Goal: Task Accomplishment & Management: Manage account settings

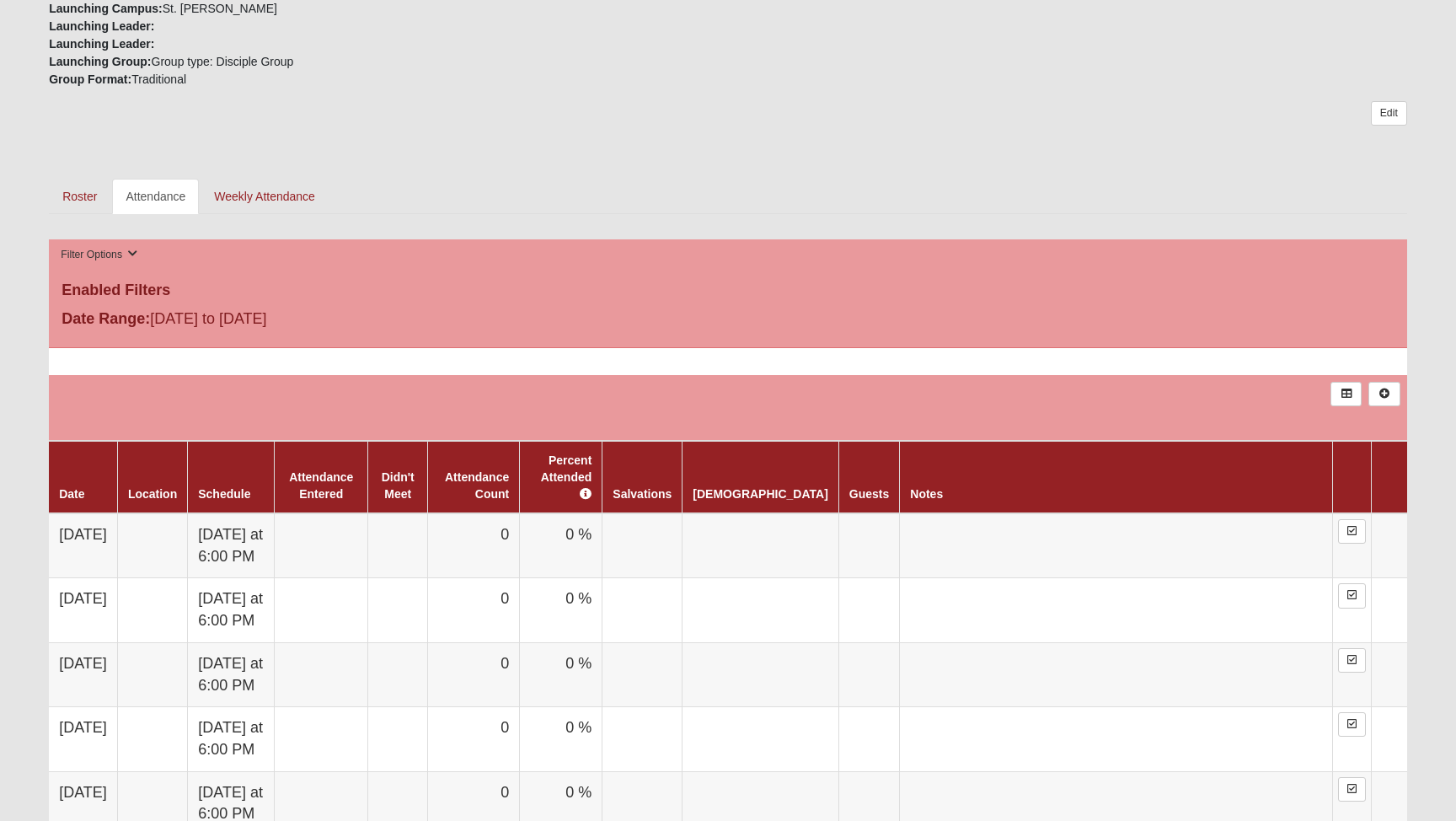
scroll to position [700, 0]
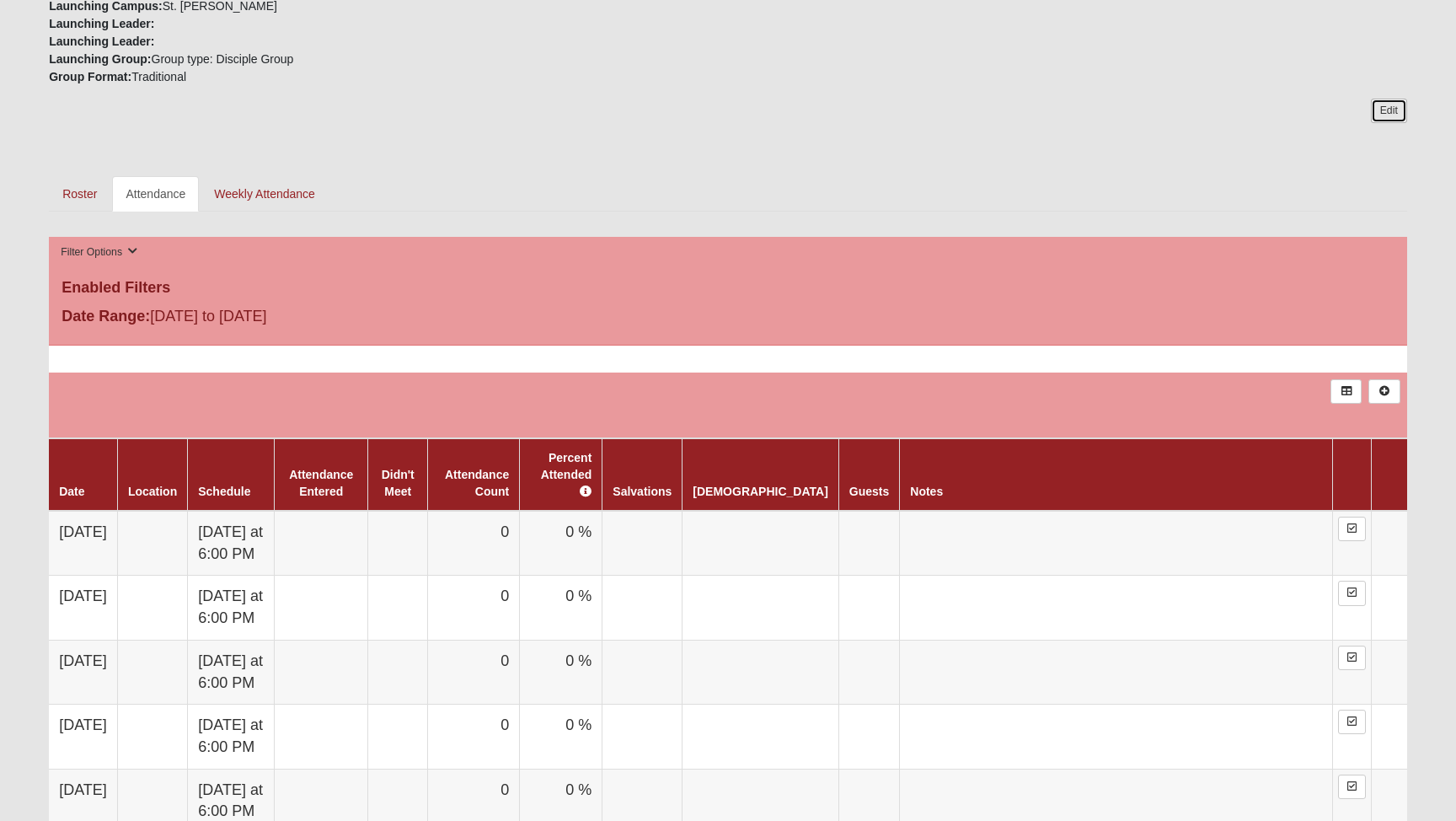
click at [1382, 115] on link "Edit" at bounding box center [1389, 111] width 37 height 24
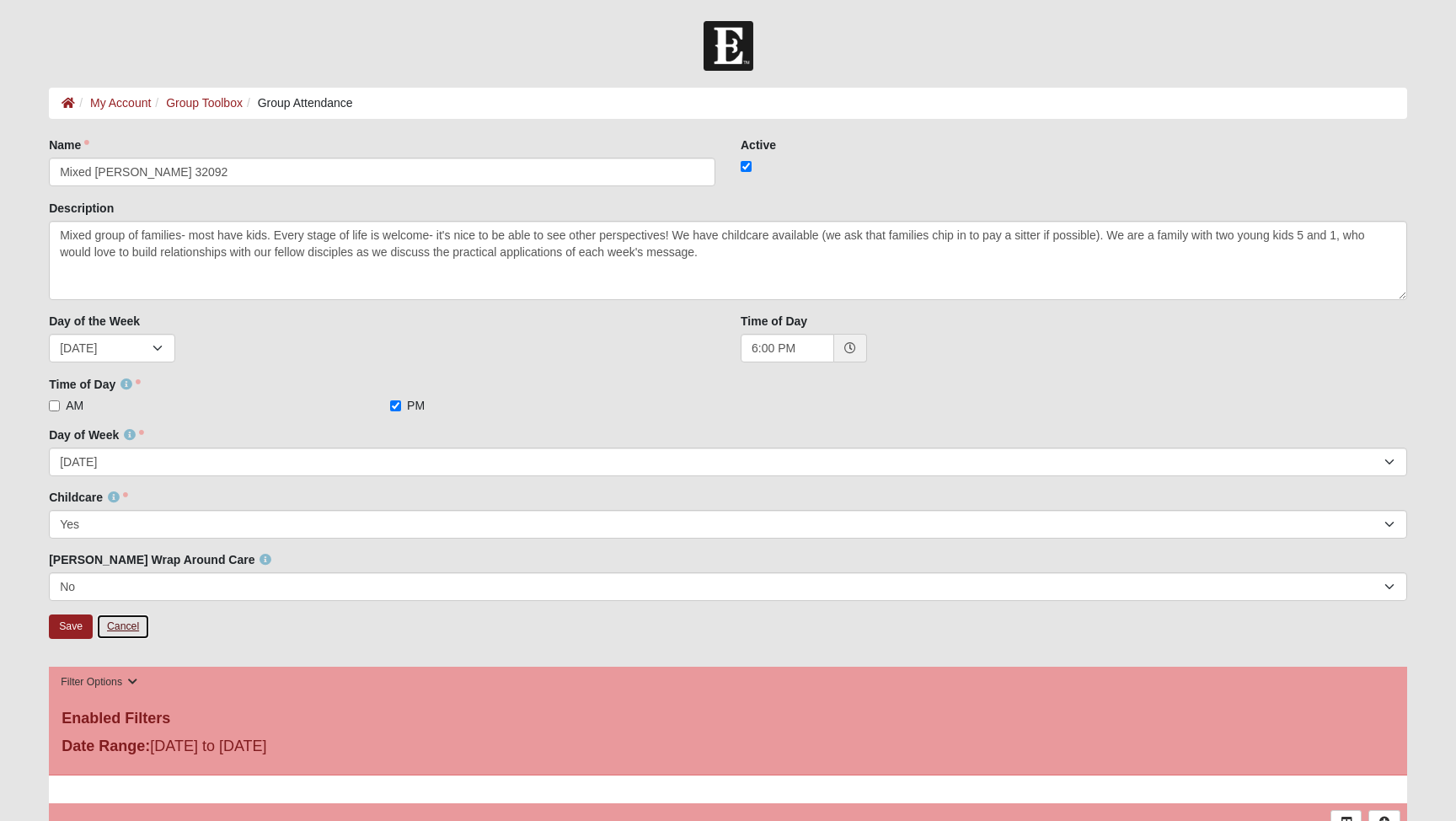
click at [113, 632] on link "Cancel" at bounding box center [122, 627] width 54 height 26
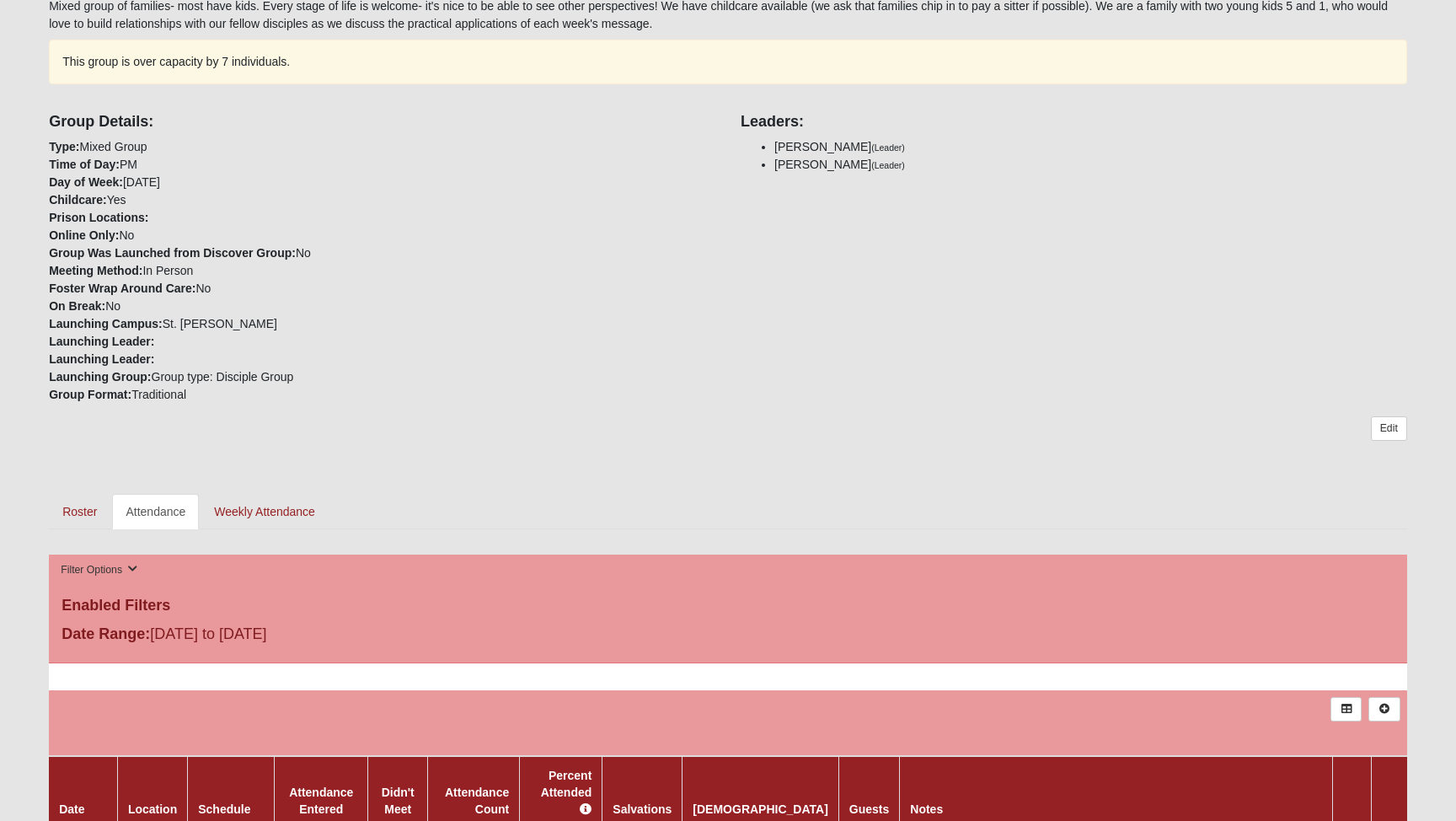
scroll to position [398, 0]
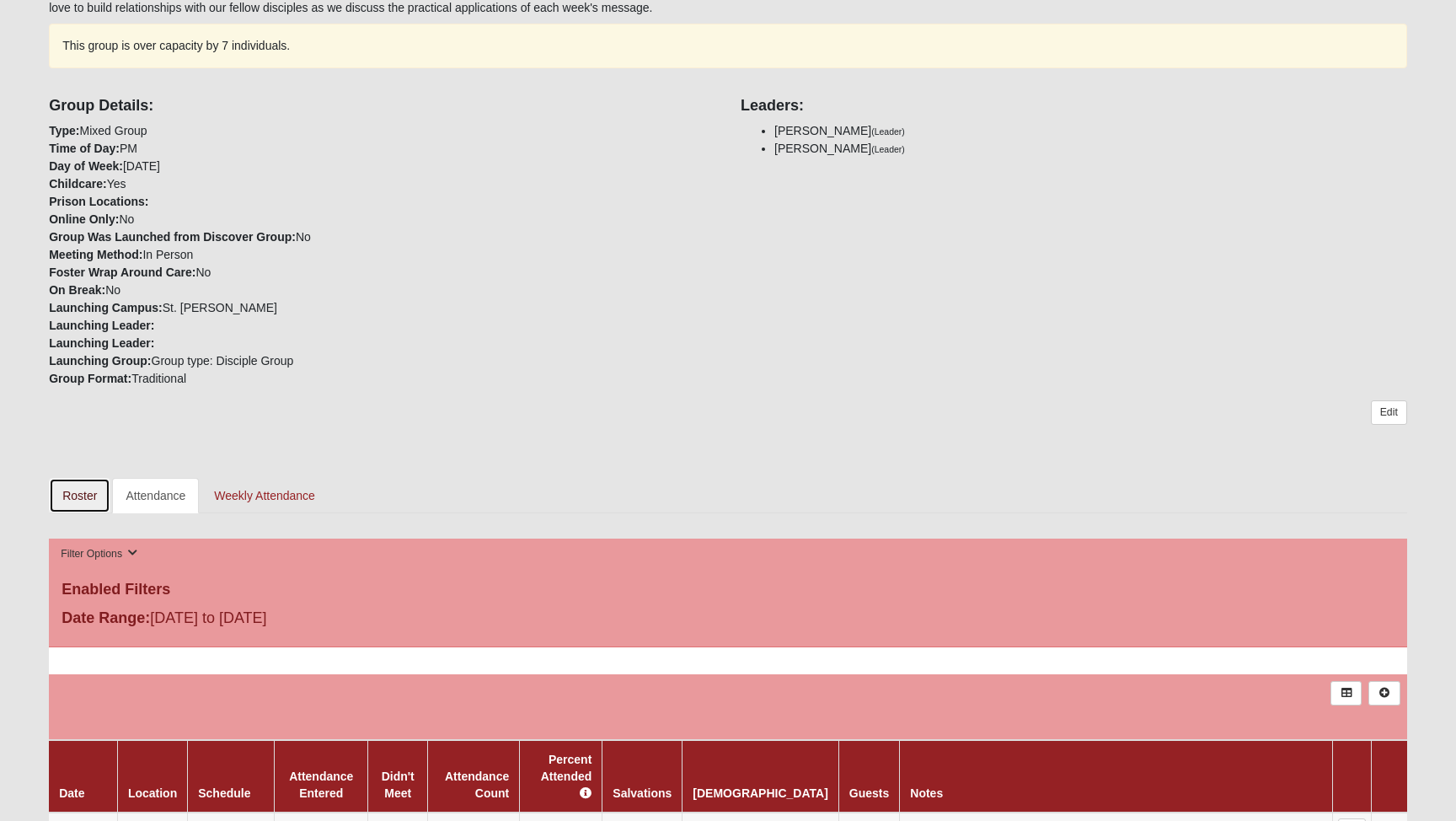
click at [82, 490] on link "Roster" at bounding box center [79, 496] width 61 height 36
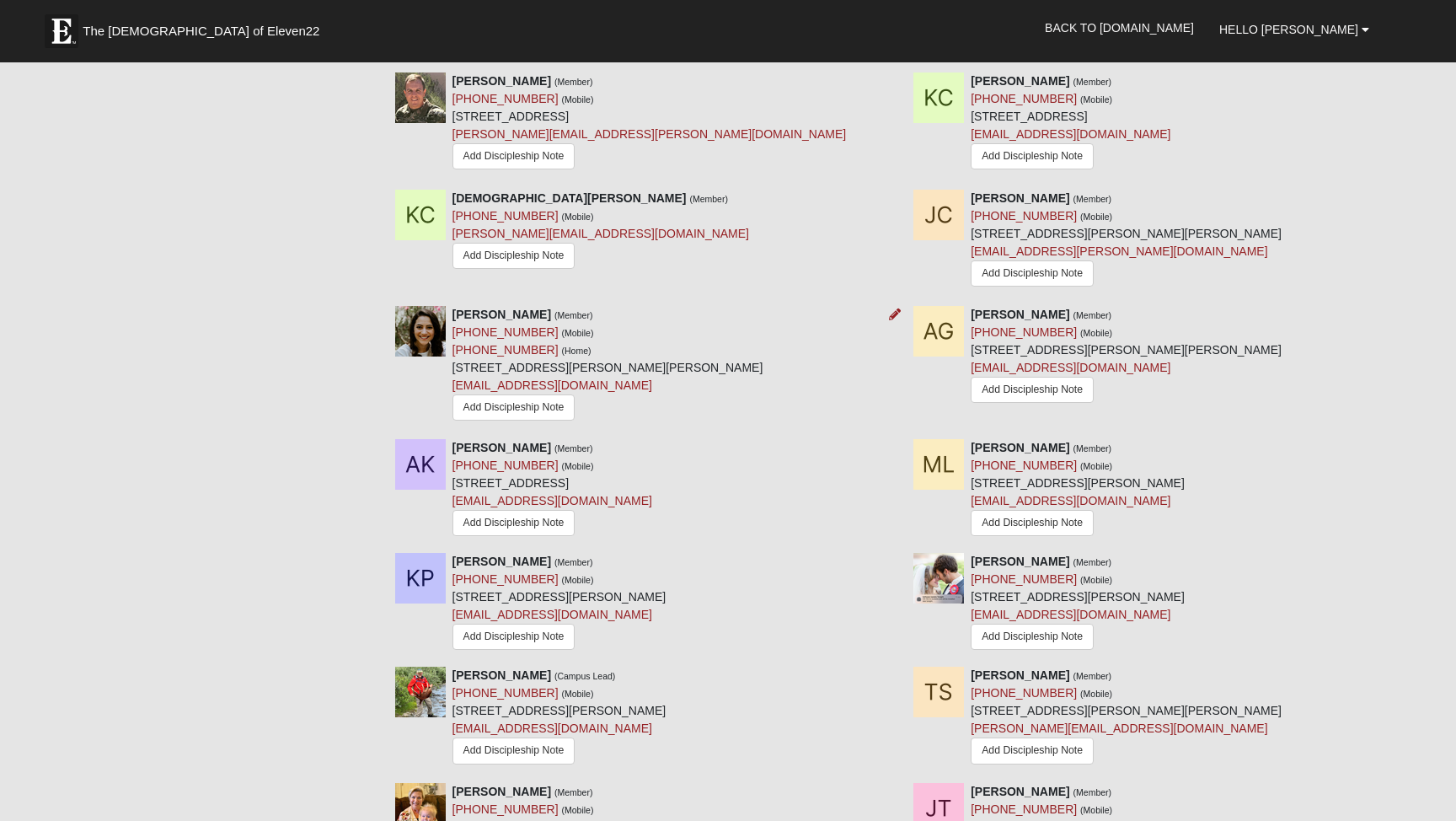
scroll to position [1006, 0]
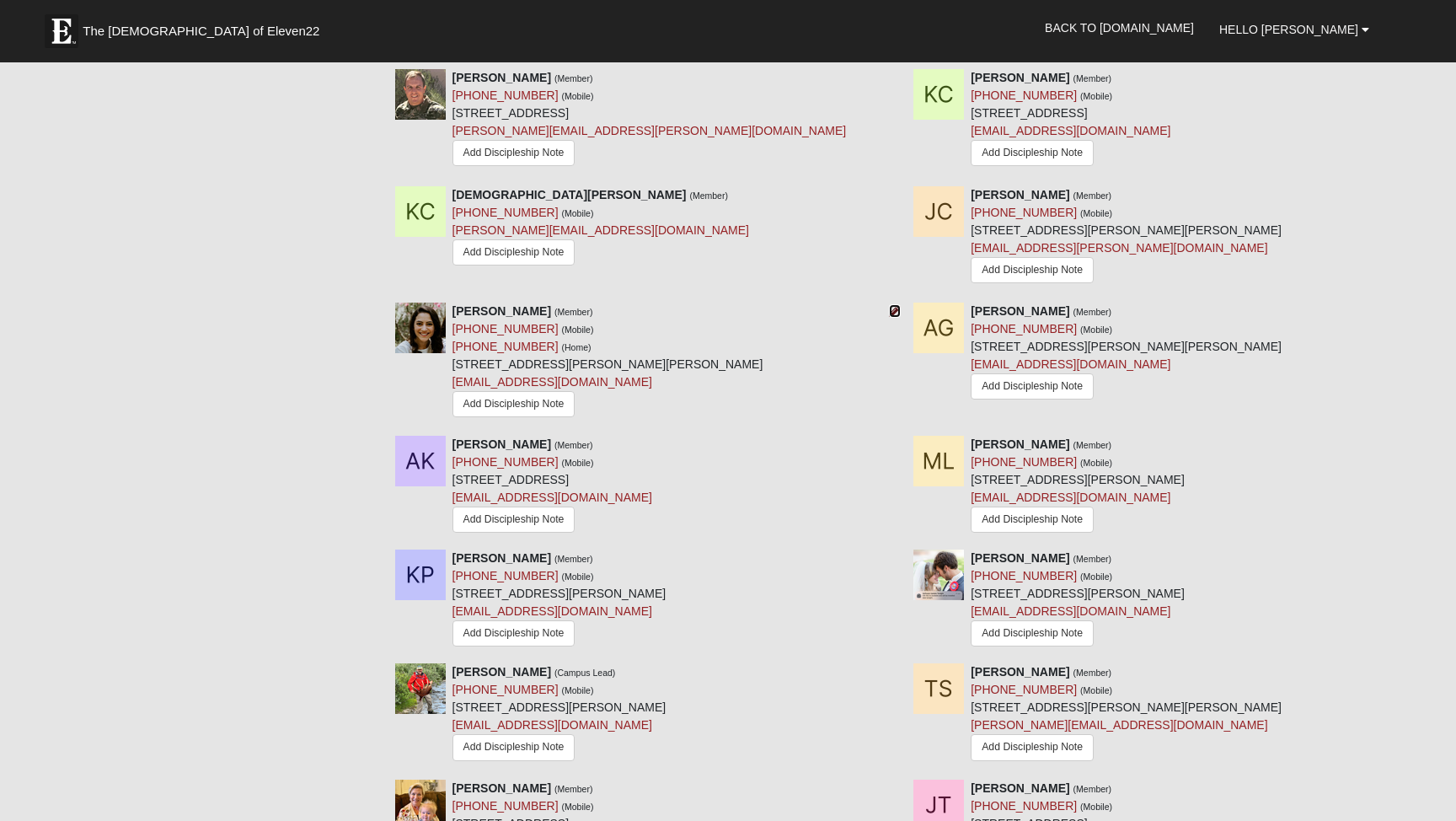
click at [895, 305] on icon at bounding box center [895, 311] width 12 height 12
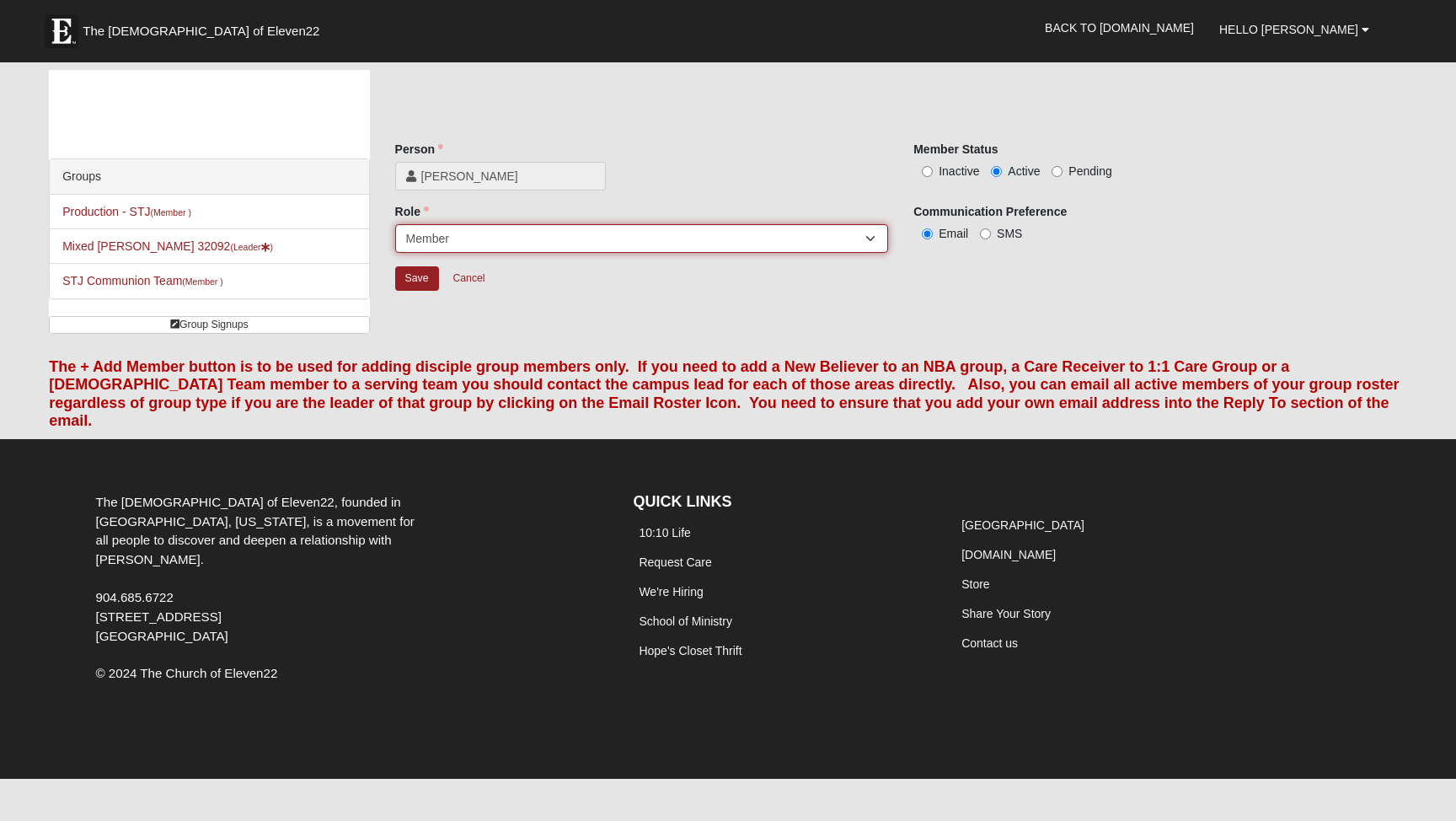
click at [460, 238] on select "Leader [PERSON_NAME] Coach Member Campus Lead Future Leader" at bounding box center [642, 238] width 494 height 28
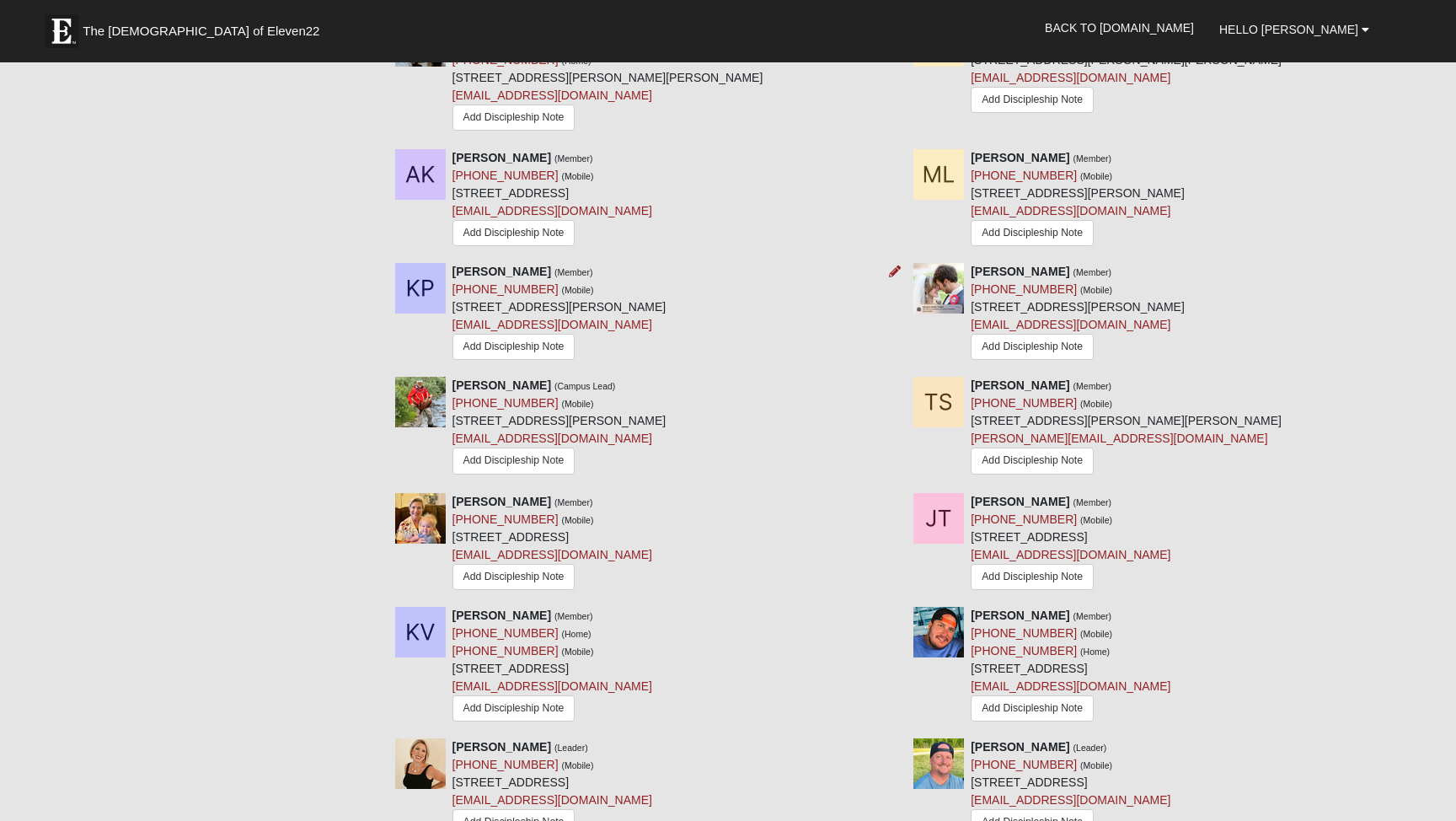
scroll to position [1288, 0]
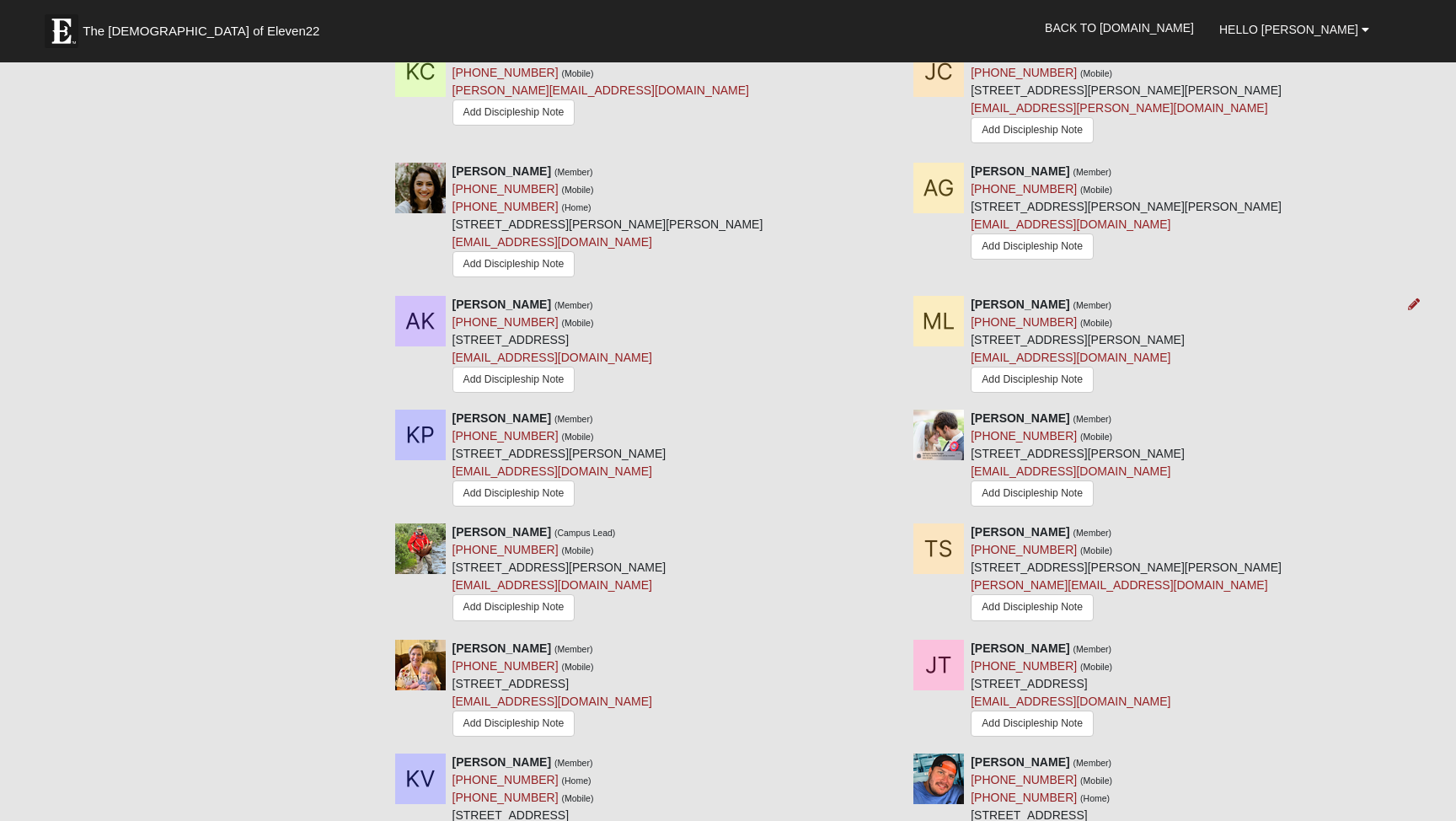
scroll to position [1146, 0]
click at [892, 413] on icon at bounding box center [895, 419] width 12 height 12
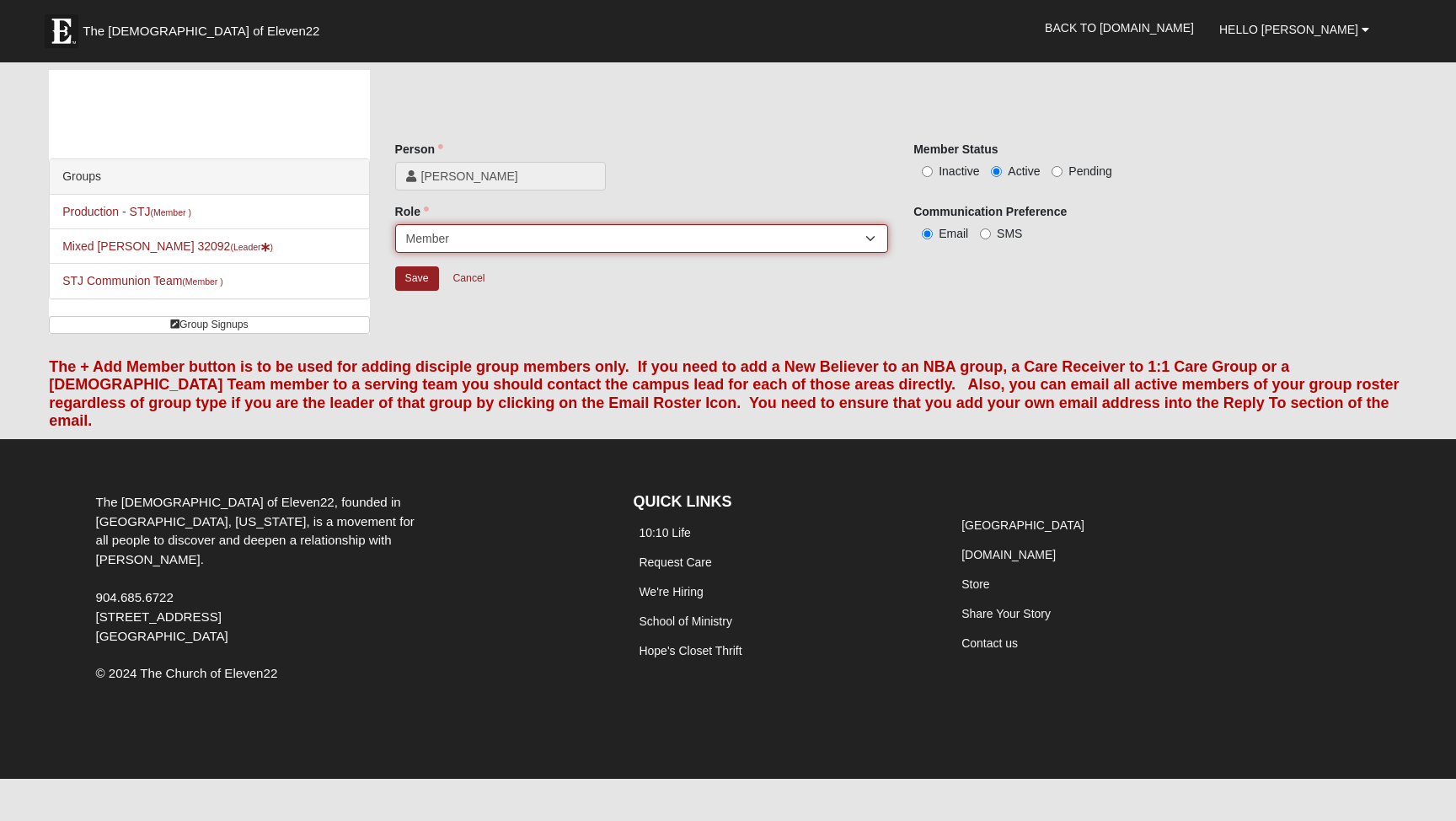
click at [473, 236] on select "Leader Coleader Coach Member Campus Lead Future Leader" at bounding box center [642, 238] width 494 height 28
click at [928, 166] on input "Inactive" at bounding box center [928, 171] width 11 height 11
radio input "true"
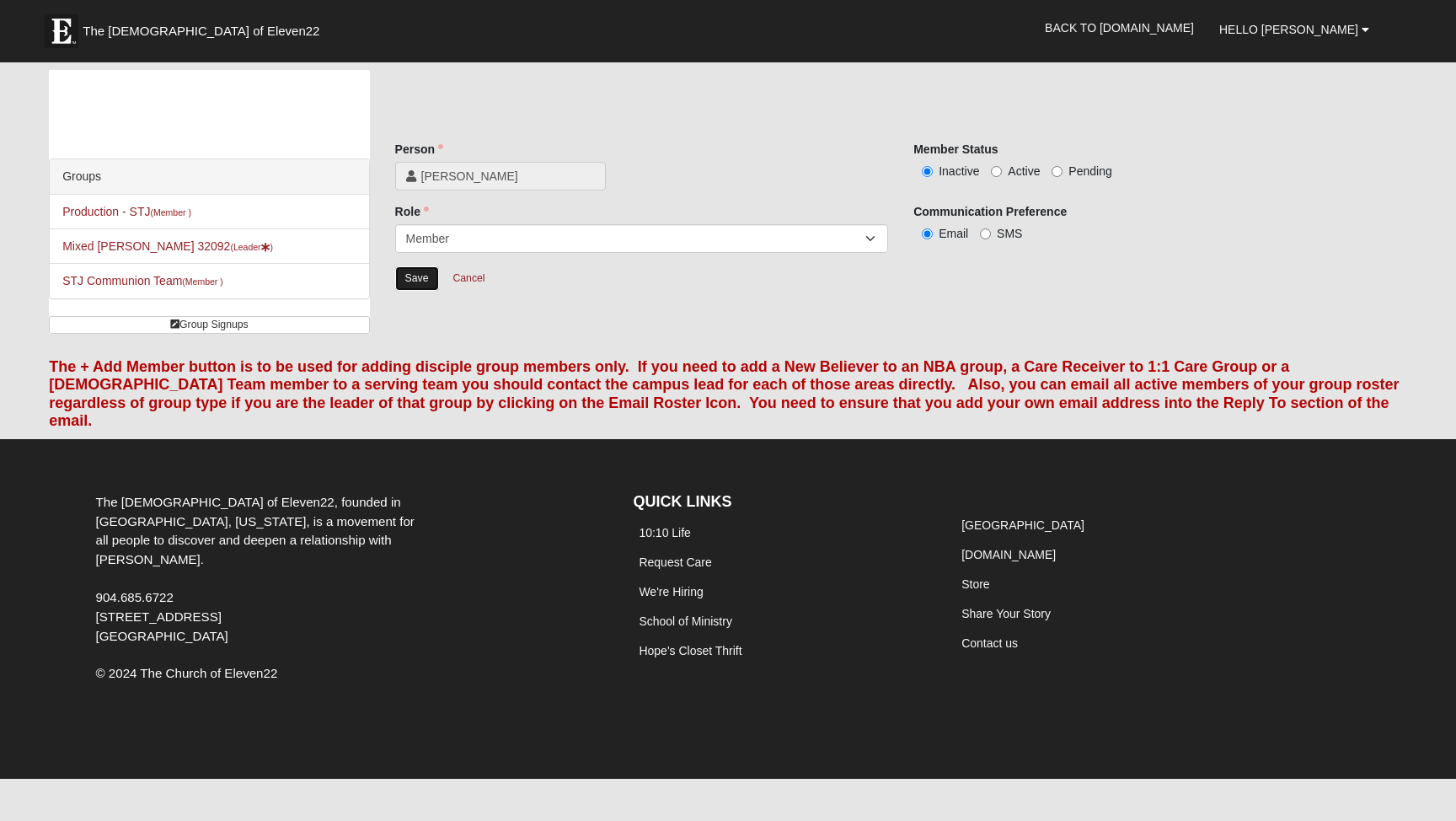
click at [407, 270] on input "Save" at bounding box center [417, 279] width 44 height 24
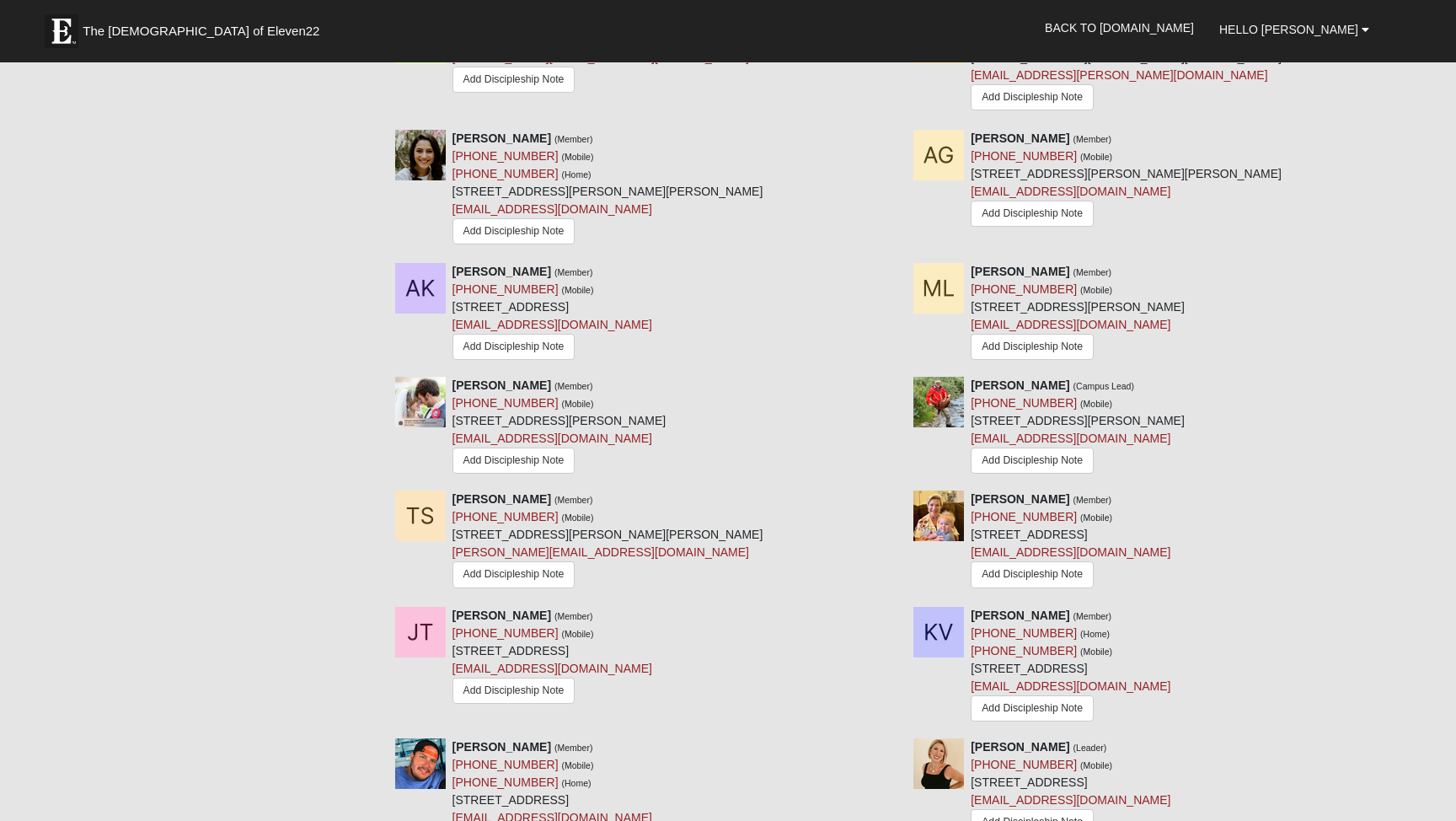
scroll to position [1182, 0]
click at [1411, 130] on icon at bounding box center [1414, 136] width 12 height 12
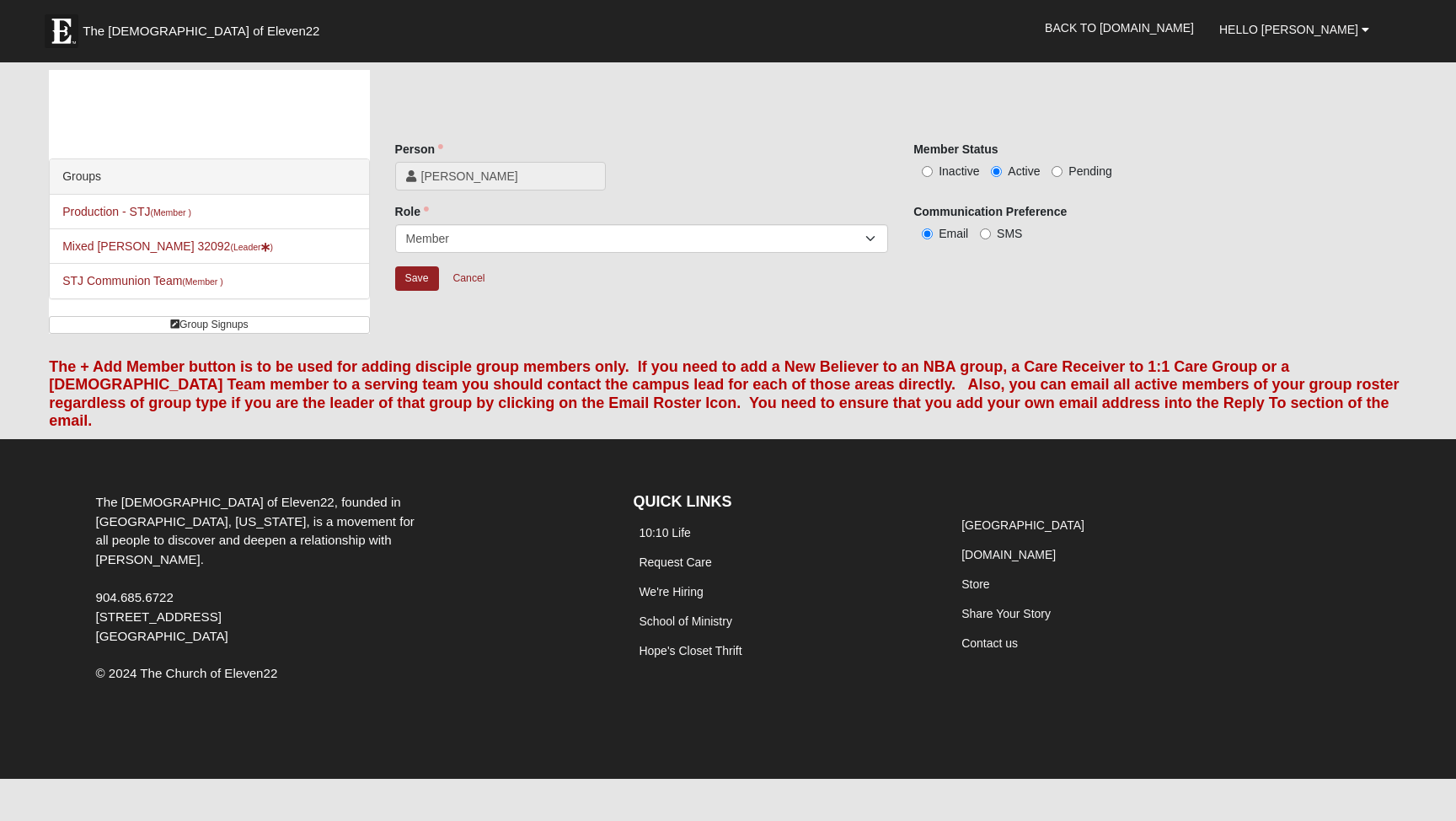
click at [918, 171] on label "Inactive" at bounding box center [947, 171] width 66 height 17
click at [922, 171] on input "Inactive" at bounding box center [928, 171] width 11 height 11
radio input "true"
click at [414, 290] on div "Save Cancel" at bounding box center [901, 288] width 1012 height 46
click at [412, 278] on input "Save" at bounding box center [417, 279] width 44 height 24
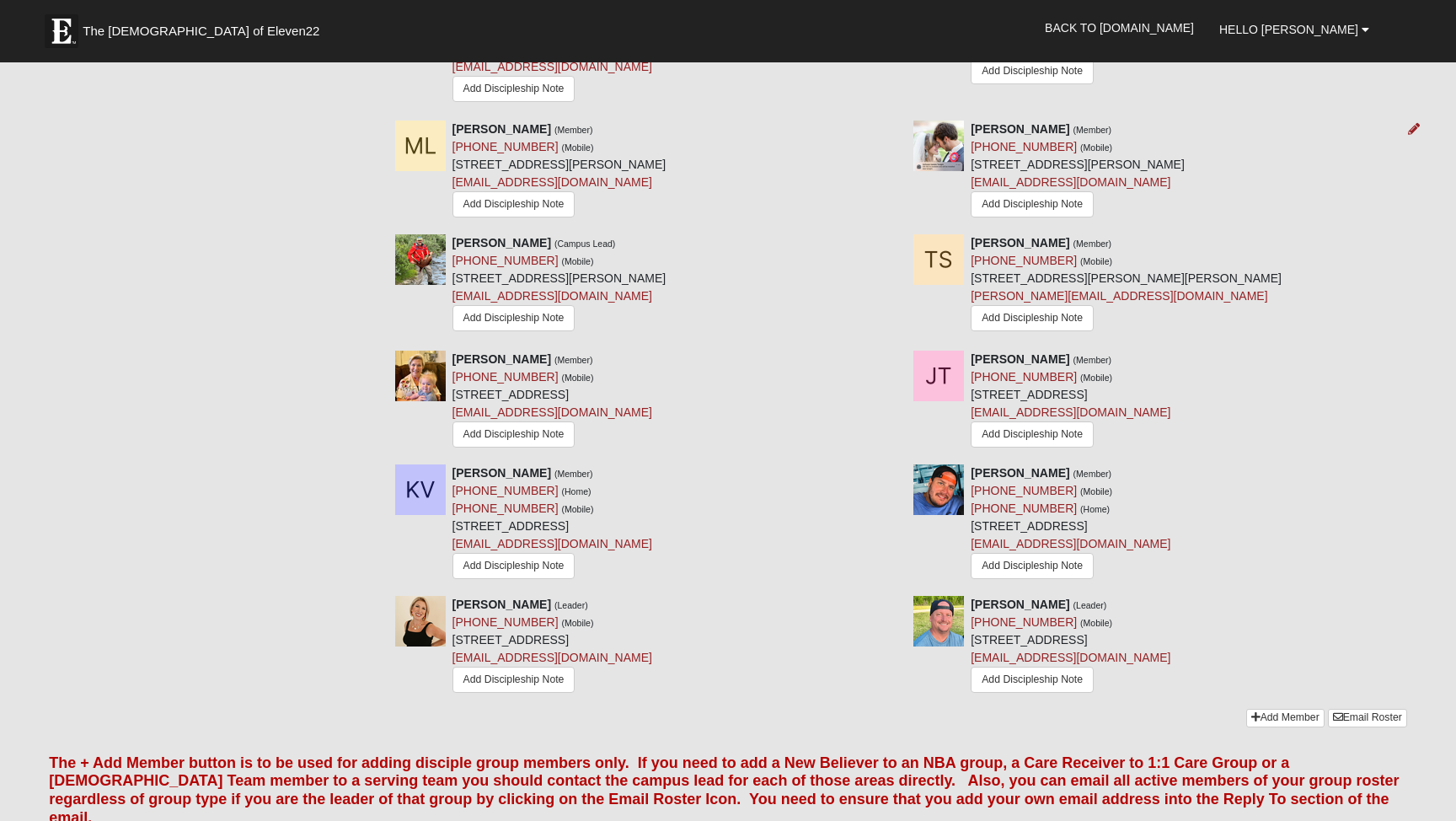
scroll to position [1312, 0]
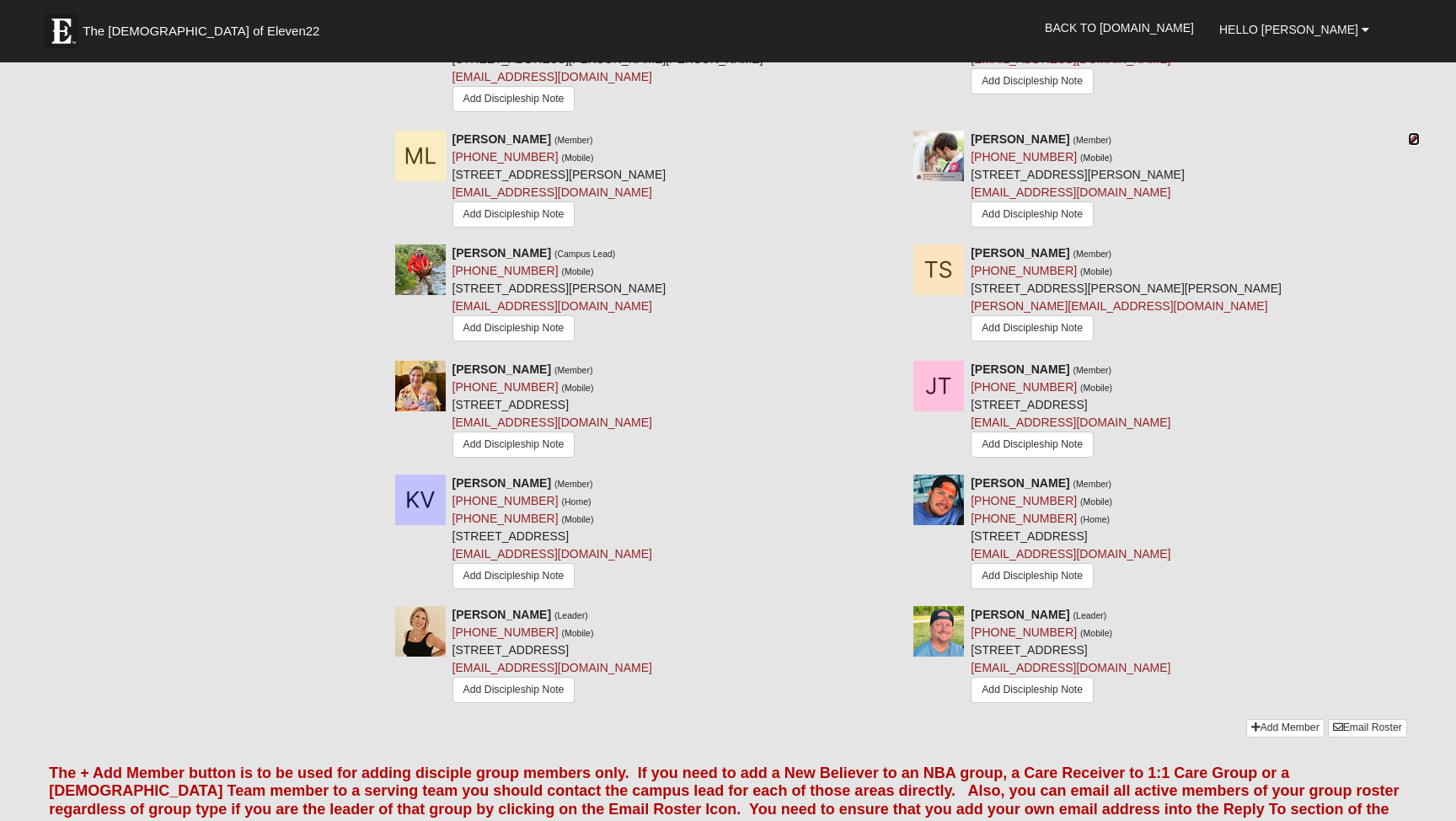
click at [1408, 133] on icon at bounding box center [1414, 138] width 12 height 12
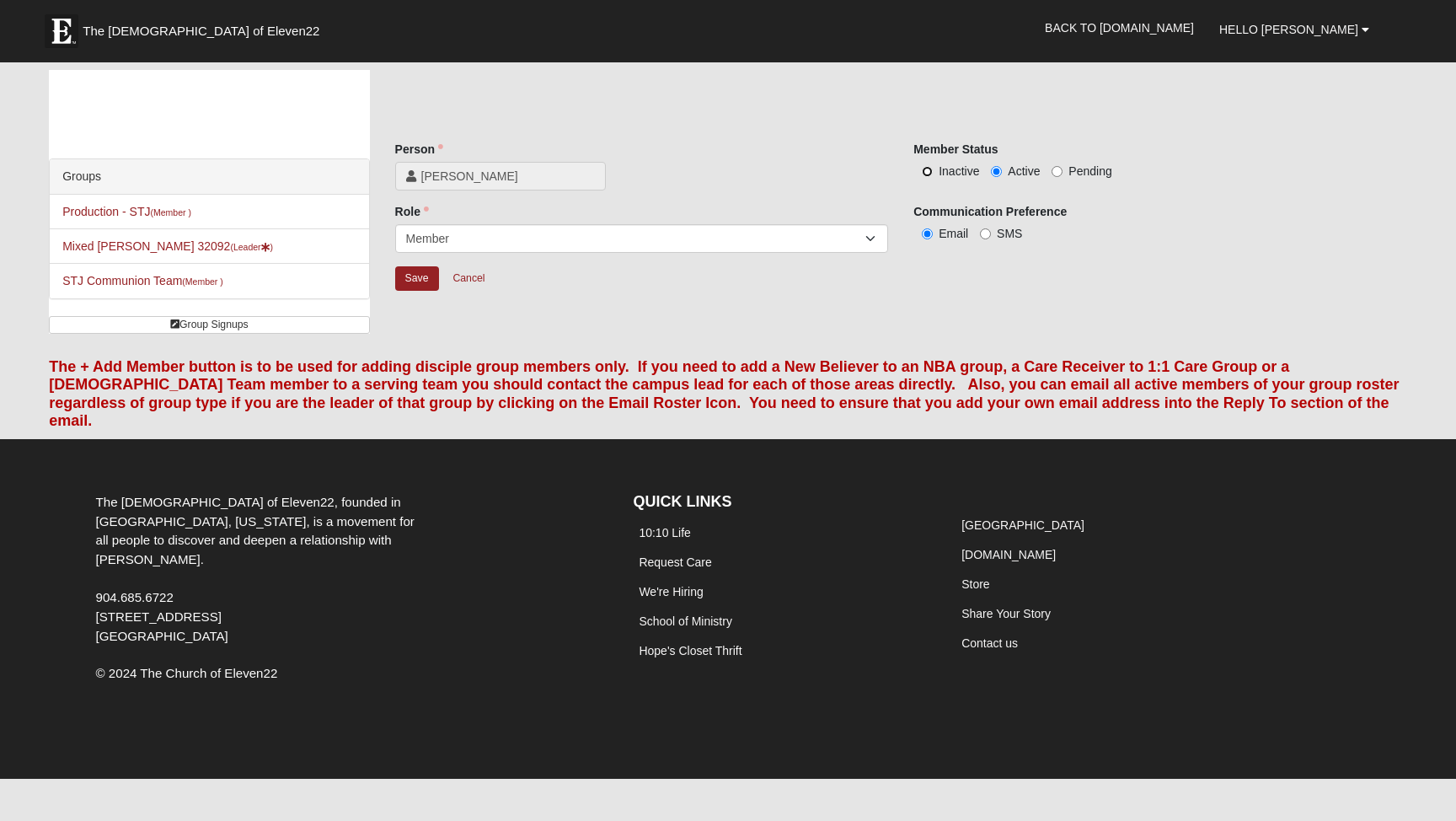
click at [925, 171] on input "Inactive" at bounding box center [928, 171] width 11 height 11
radio input "true"
click at [423, 268] on input "Save" at bounding box center [417, 279] width 44 height 24
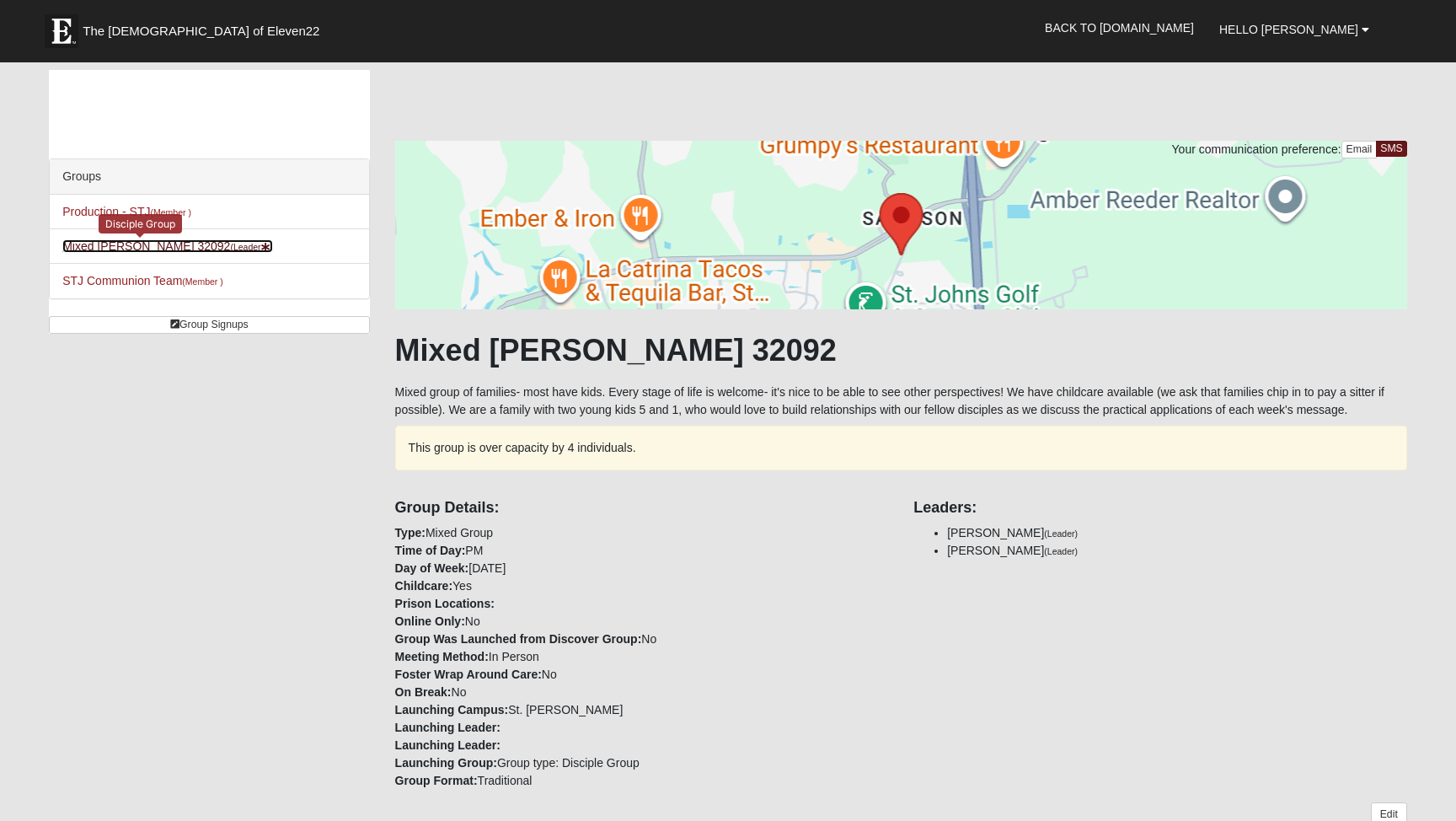
click at [165, 241] on link "Mixed Wade 32092 (Leader )" at bounding box center [168, 246] width 211 height 13
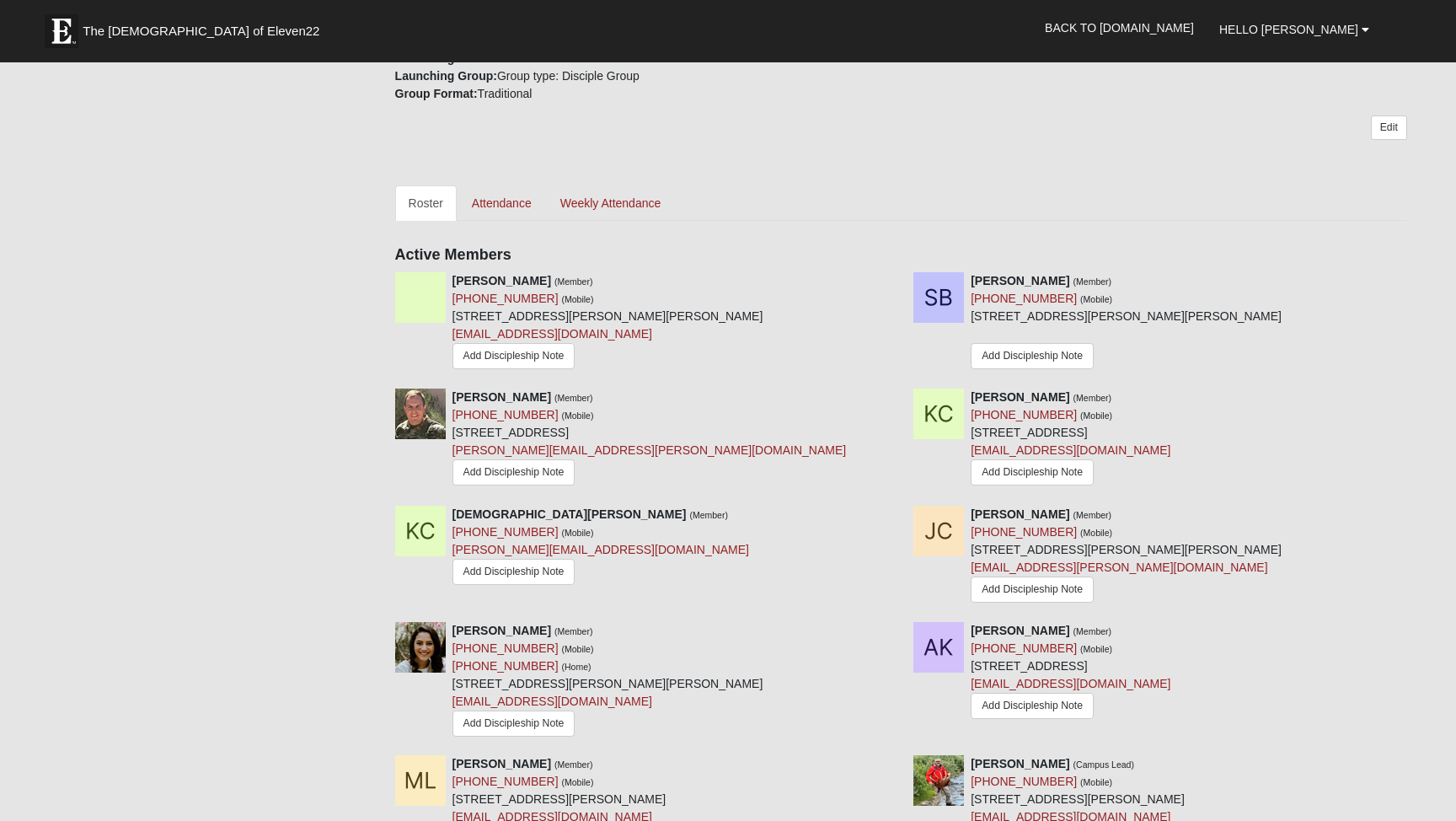
scroll to position [689, 0]
click at [1394, 127] on link "Edit" at bounding box center [1389, 126] width 37 height 24
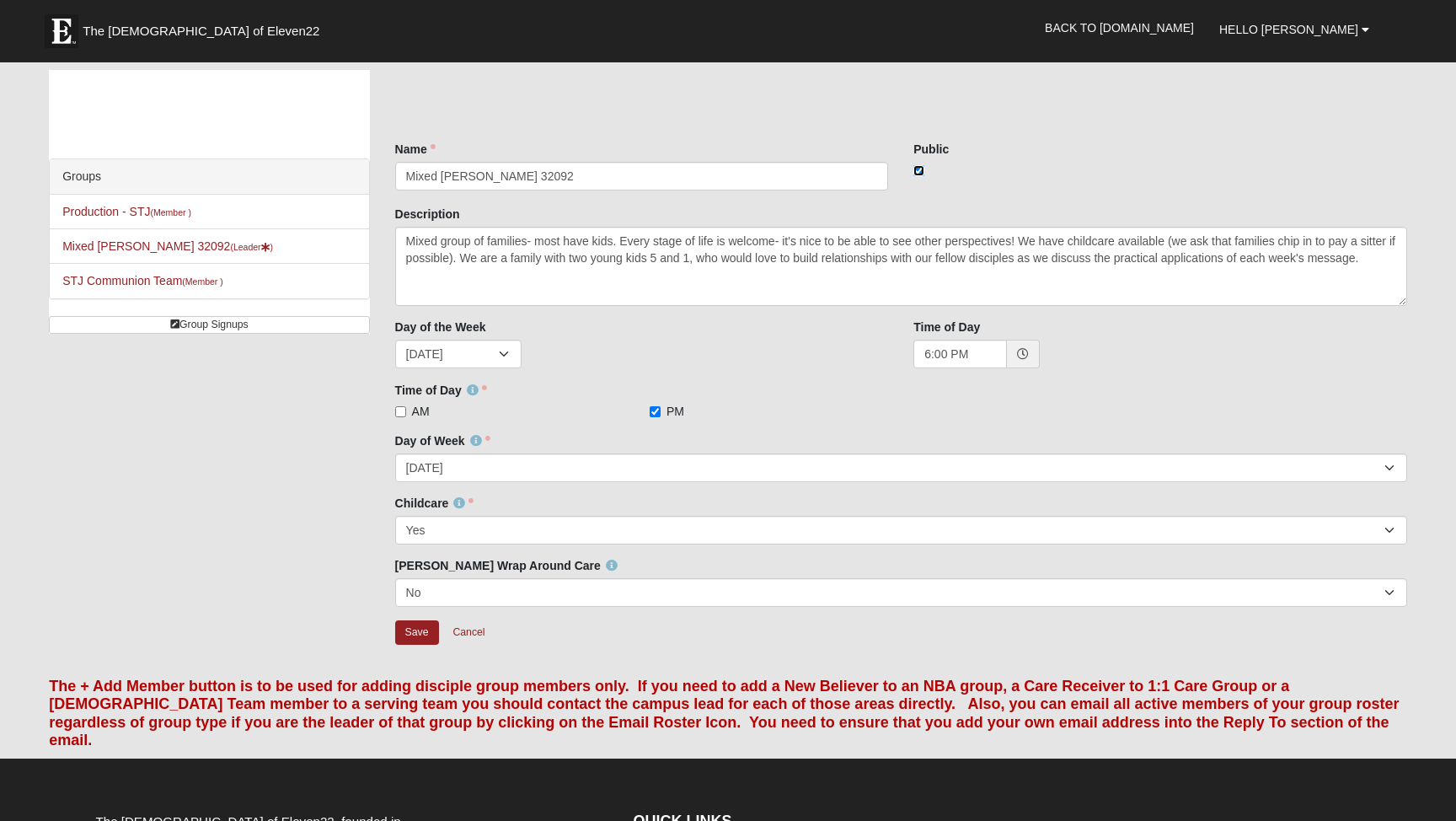
click at [916, 168] on input "checkbox" at bounding box center [920, 171] width 11 height 11
checkbox input "false"
click at [407, 632] on input "Save" at bounding box center [417, 633] width 44 height 24
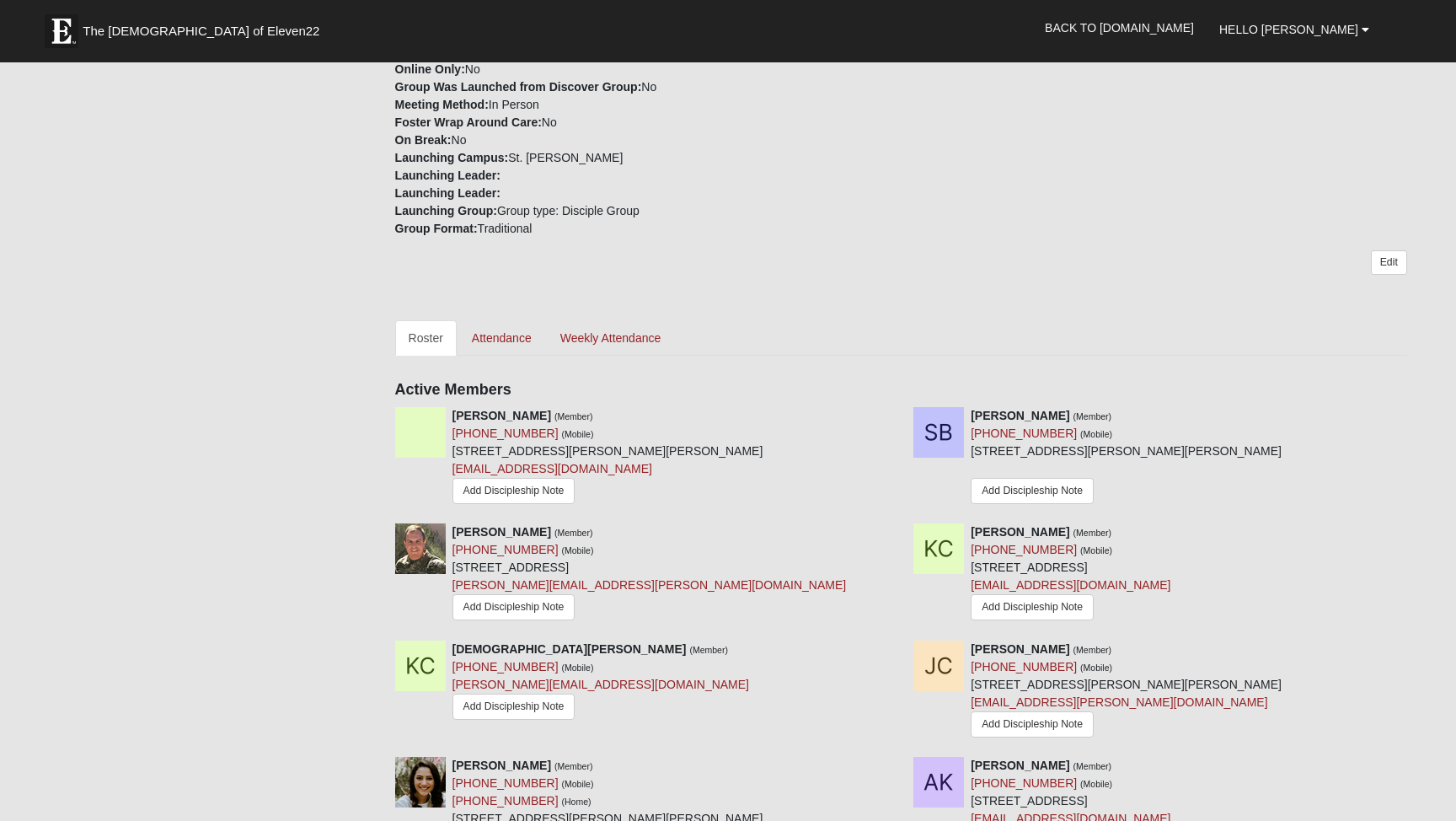
scroll to position [553, 0]
click at [503, 340] on link "Attendance" at bounding box center [502, 337] width 87 height 36
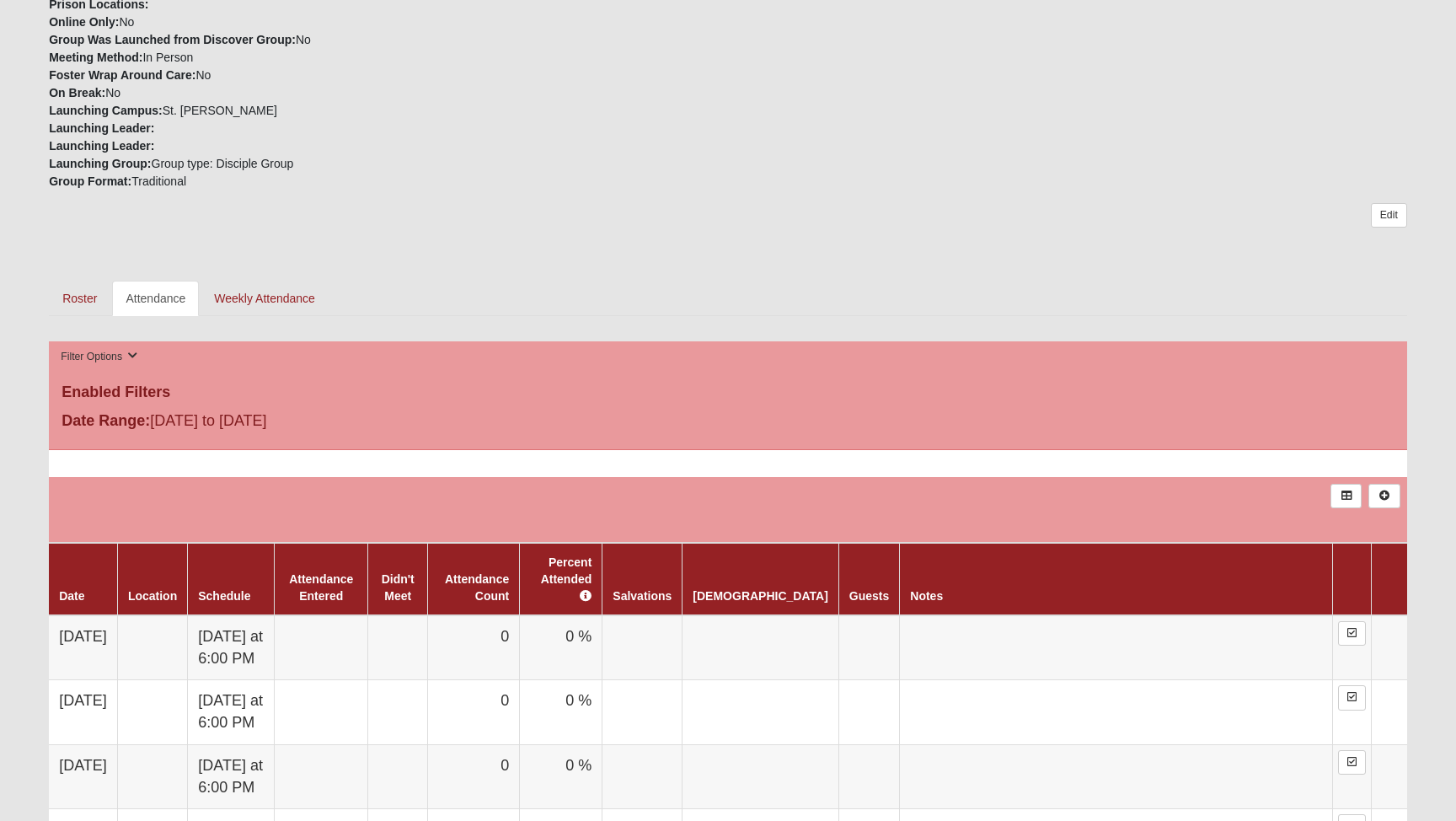
scroll to position [593, 0]
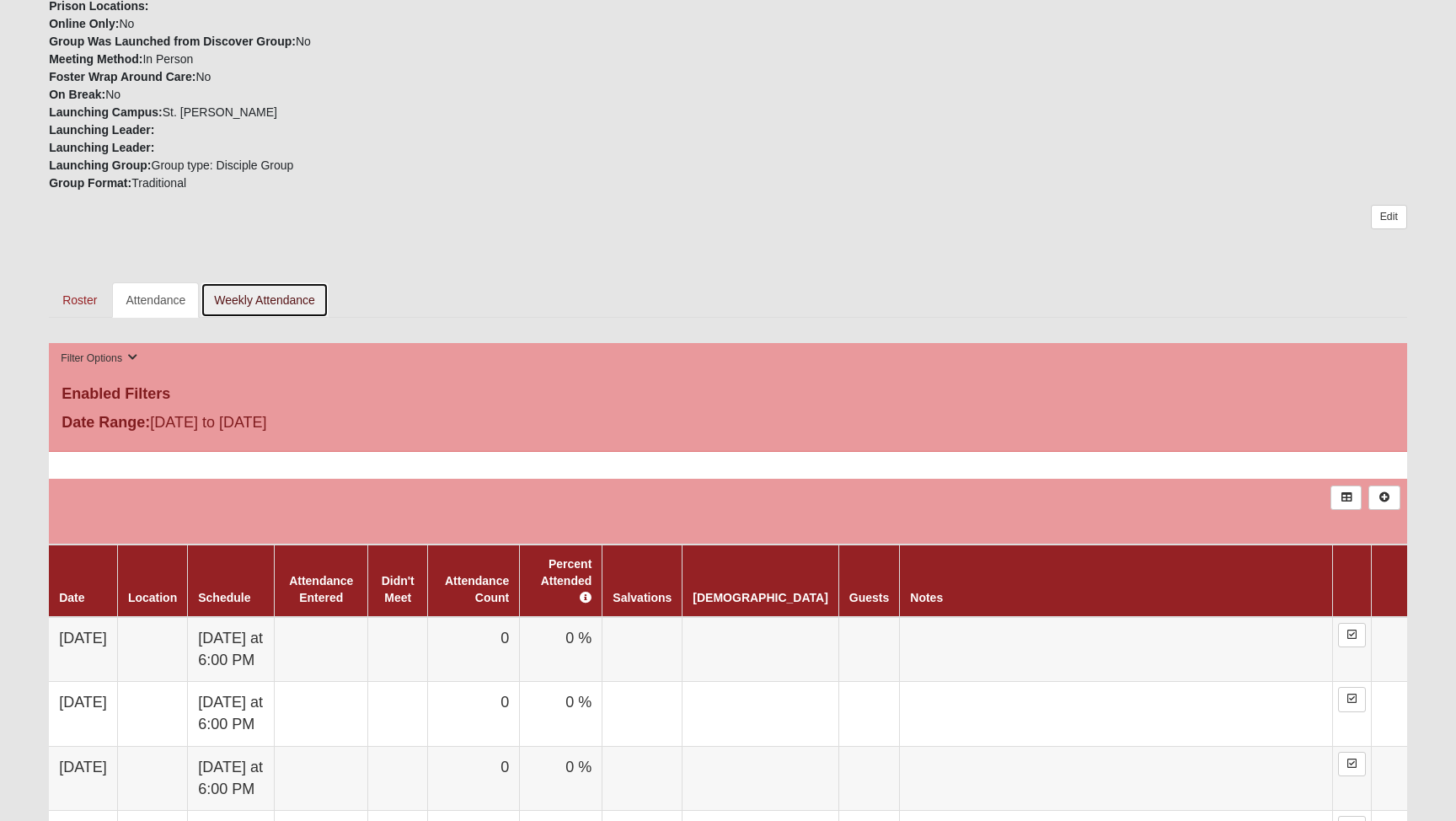
click at [235, 300] on link "Weekly Attendance" at bounding box center [264, 300] width 128 height 36
